Goal: Information Seeking & Learning: Learn about a topic

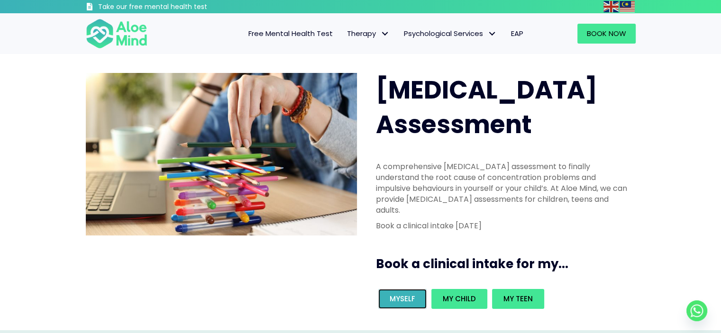
click at [398, 294] on span "Myself" at bounding box center [403, 299] width 26 height 10
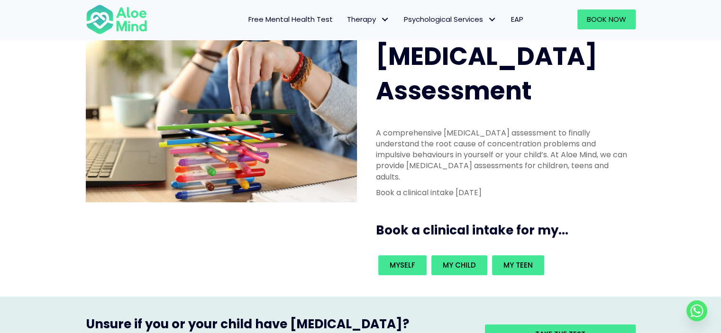
scroll to position [95, 0]
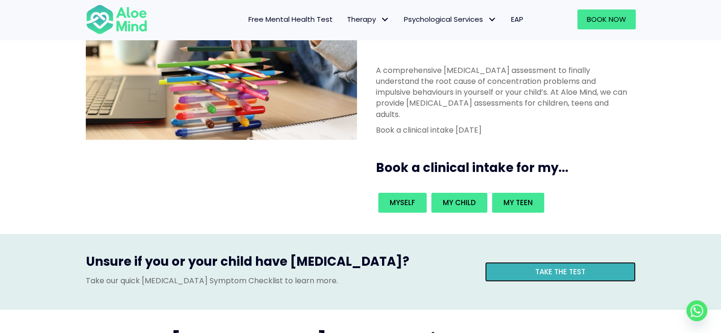
click at [528, 262] on link "Take the test" at bounding box center [560, 272] width 151 height 20
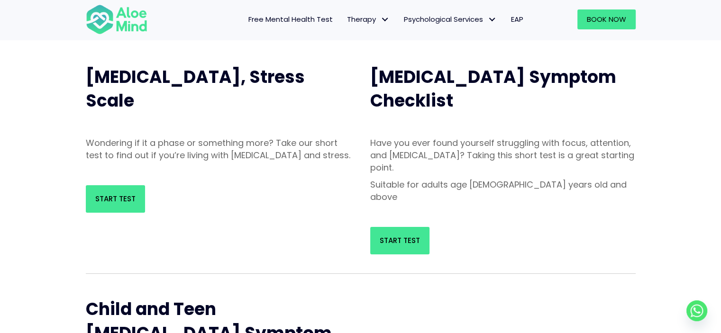
scroll to position [95, 0]
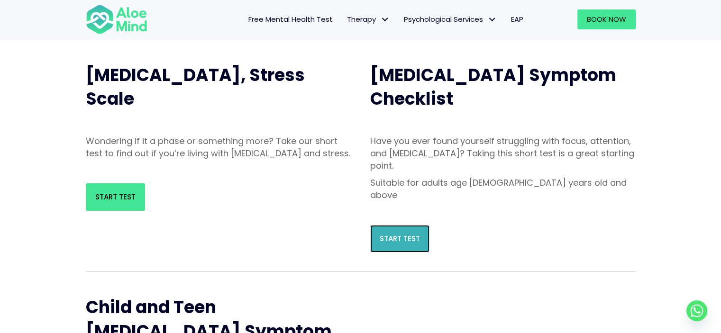
click at [406, 234] on span "Start Test" at bounding box center [400, 239] width 40 height 10
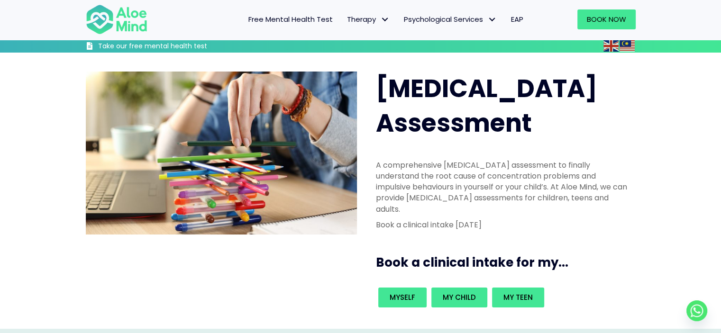
scroll to position [190, 0]
